Goal: Task Accomplishment & Management: Complete application form

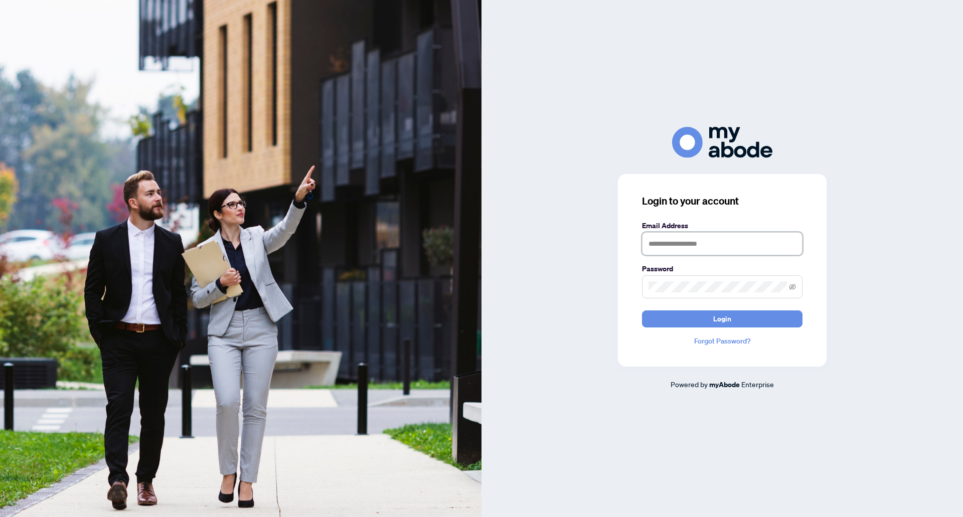
click at [684, 246] on input "text" at bounding box center [722, 243] width 160 height 23
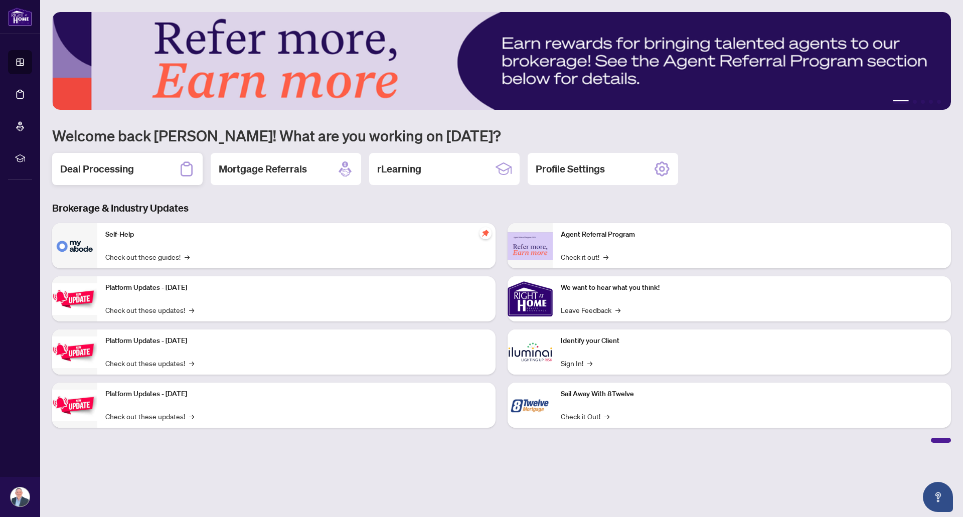
click at [130, 168] on h2 "Deal Processing" at bounding box center [97, 169] width 74 height 14
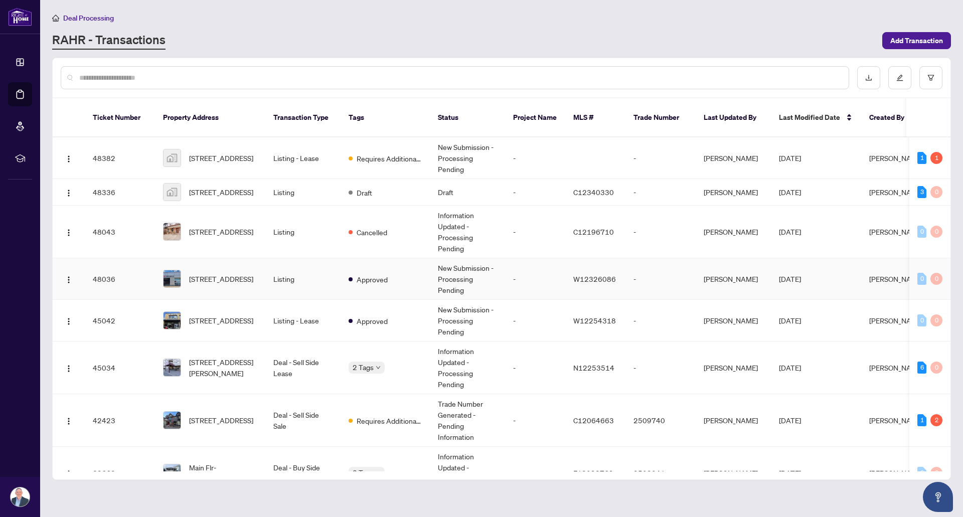
scroll to position [100, 0]
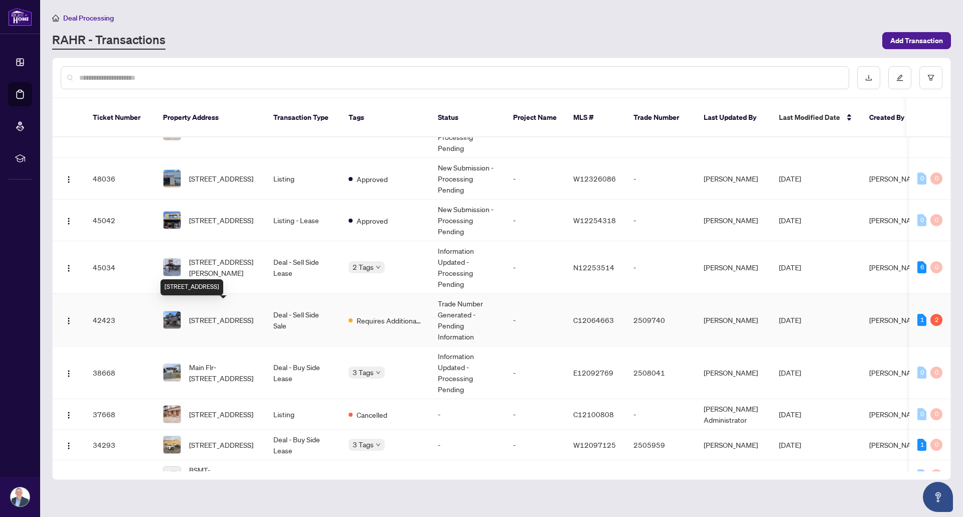
click at [228, 316] on span "[STREET_ADDRESS]" at bounding box center [221, 319] width 64 height 11
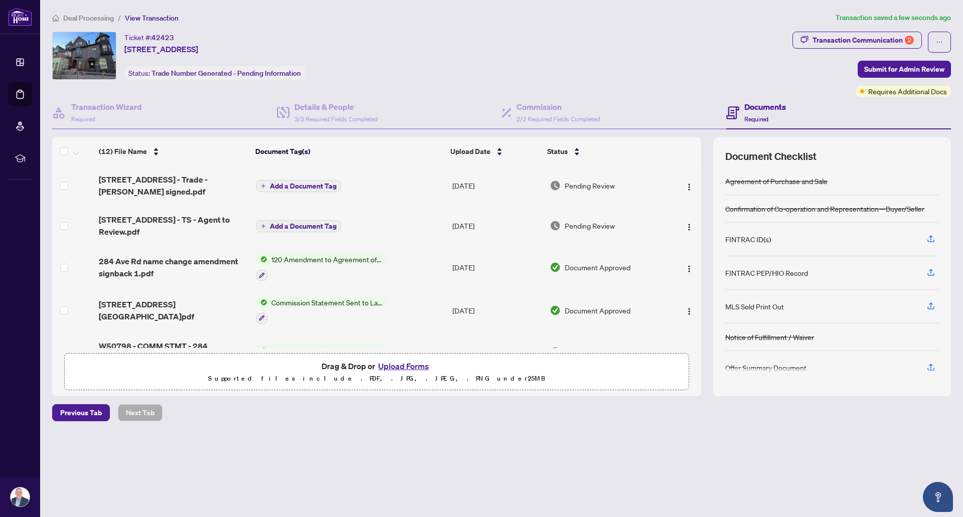
click at [293, 183] on span "Add a Document Tag" at bounding box center [303, 186] width 67 height 7
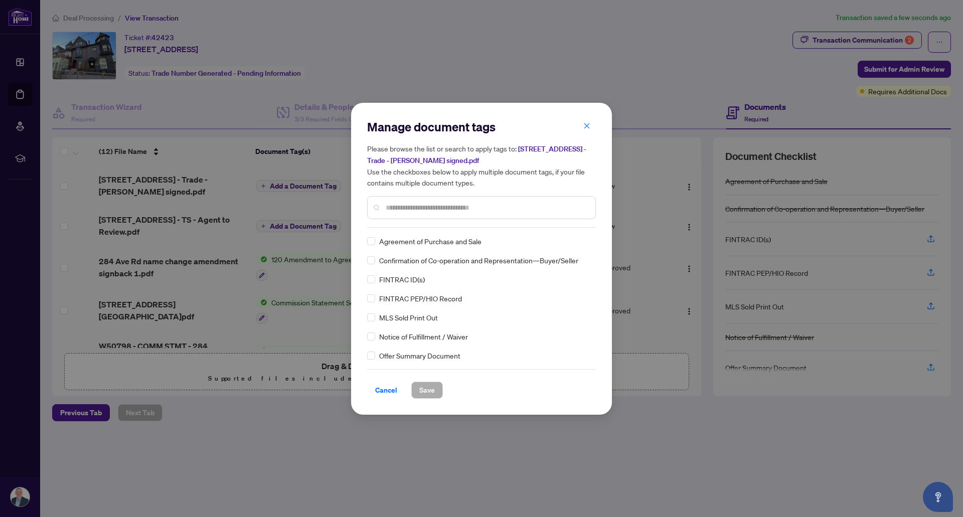
click at [427, 206] on input "text" at bounding box center [487, 207] width 202 height 11
type input "*****"
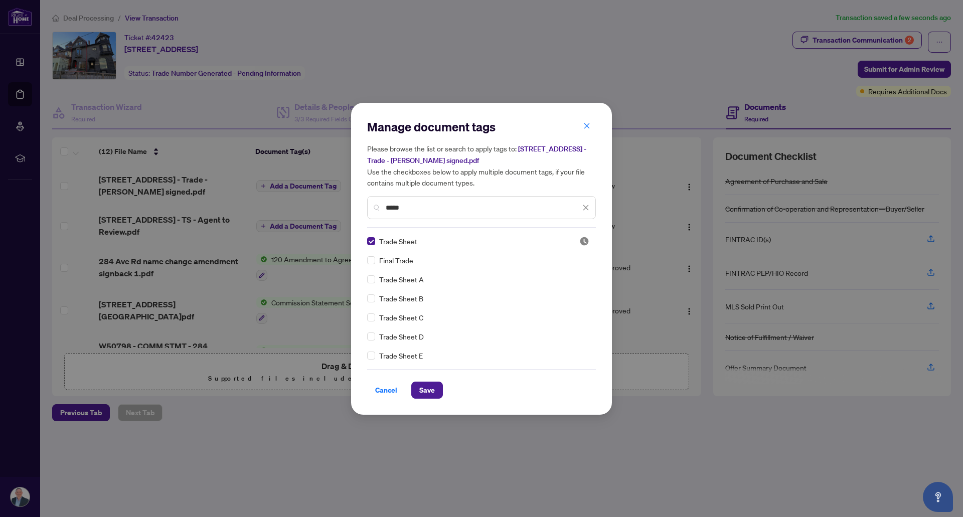
scroll to position [19, 0]
click at [428, 390] on span "Save" at bounding box center [427, 390] width 16 height 16
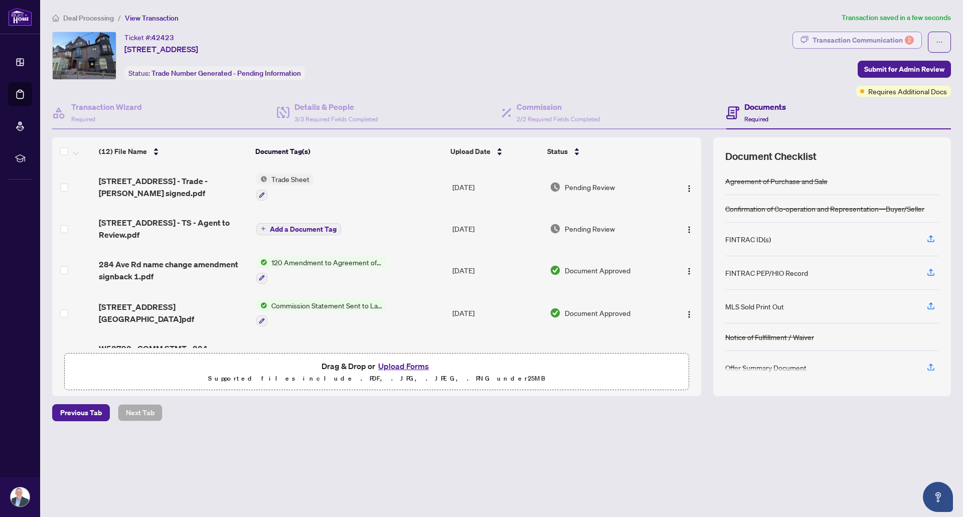
click at [885, 43] on div "Transaction Communication 2" at bounding box center [862, 40] width 101 height 16
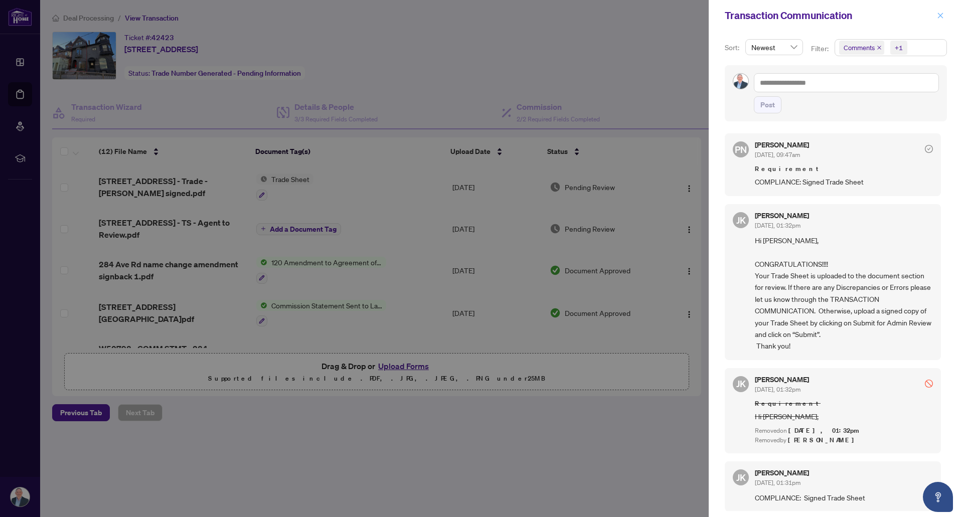
click at [944, 13] on button "button" at bounding box center [940, 16] width 13 height 12
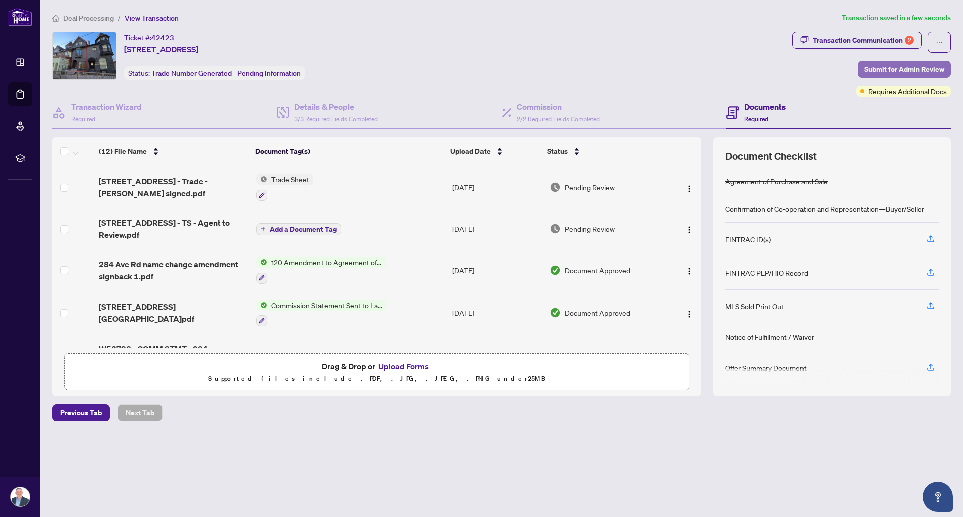
click at [911, 70] on span "Submit for Admin Review" at bounding box center [904, 69] width 80 height 16
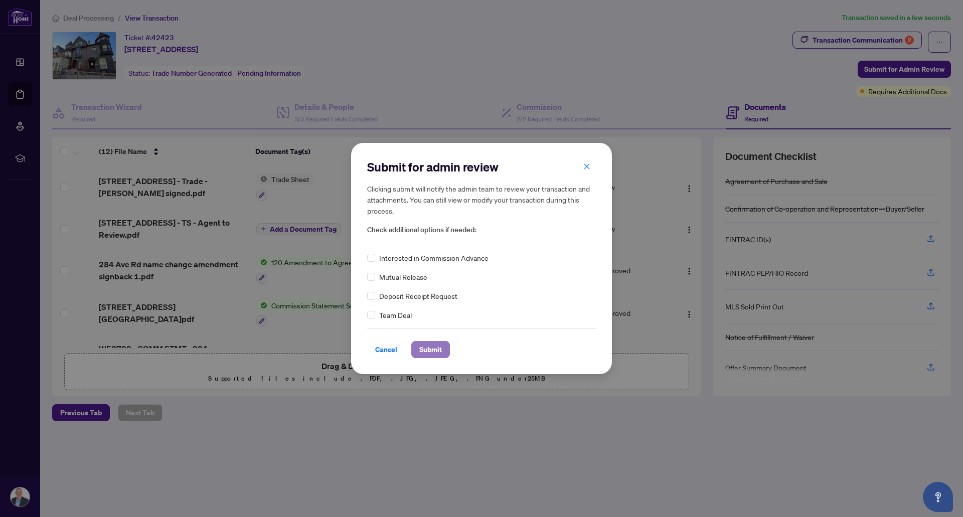
click at [427, 353] on span "Submit" at bounding box center [430, 349] width 23 height 16
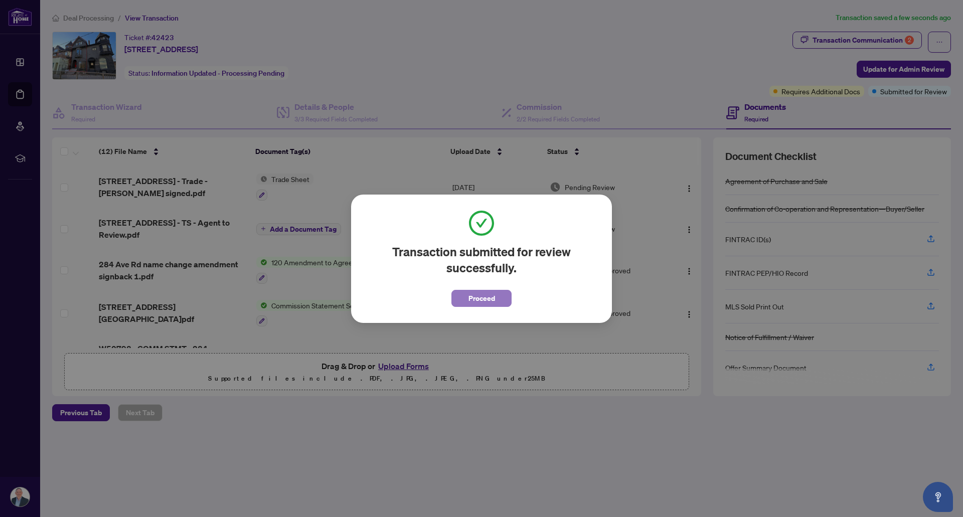
click at [486, 299] on span "Proceed" at bounding box center [481, 298] width 27 height 16
